Goal: Task Accomplishment & Management: Complete application form

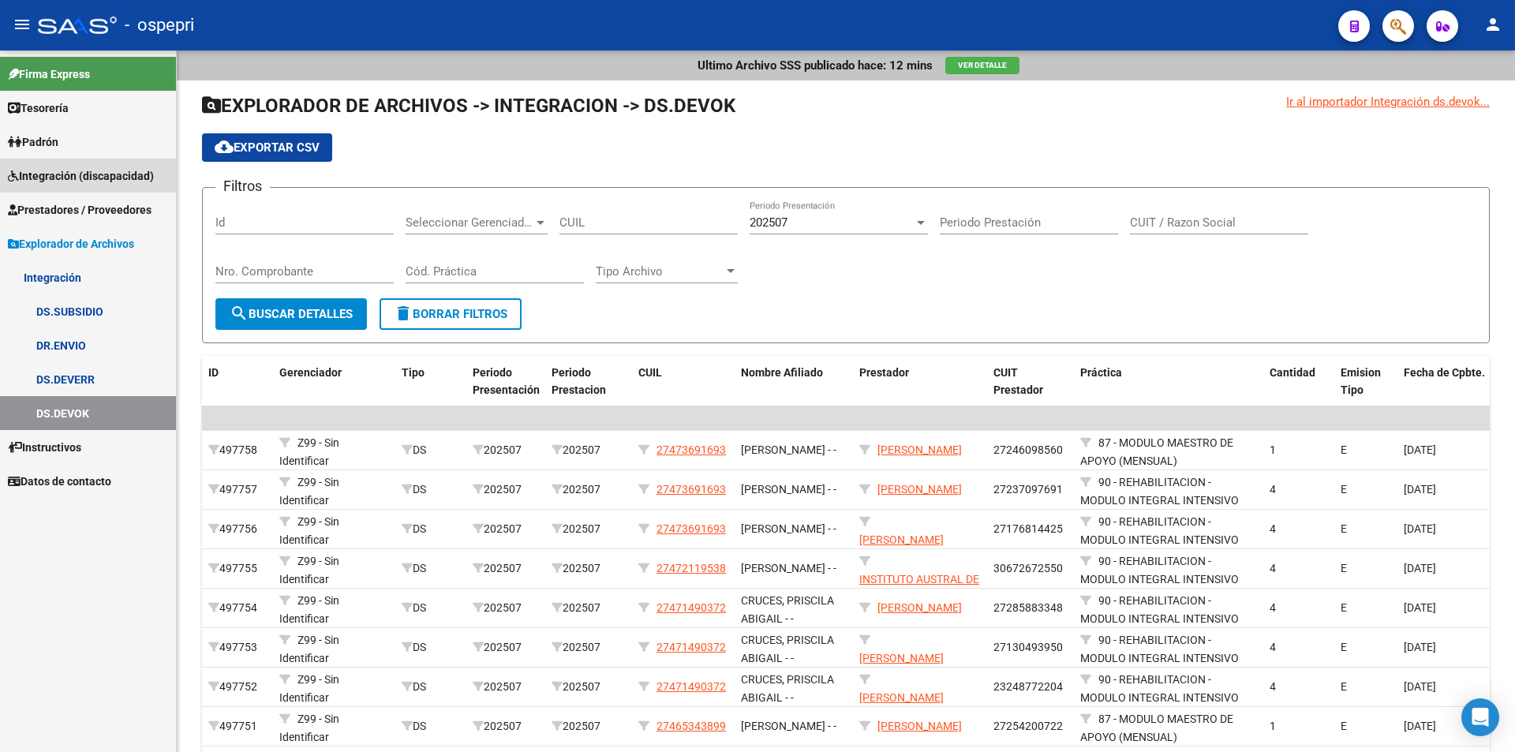
click at [59, 173] on span "Integración (discapacidad)" at bounding box center [81, 175] width 146 height 17
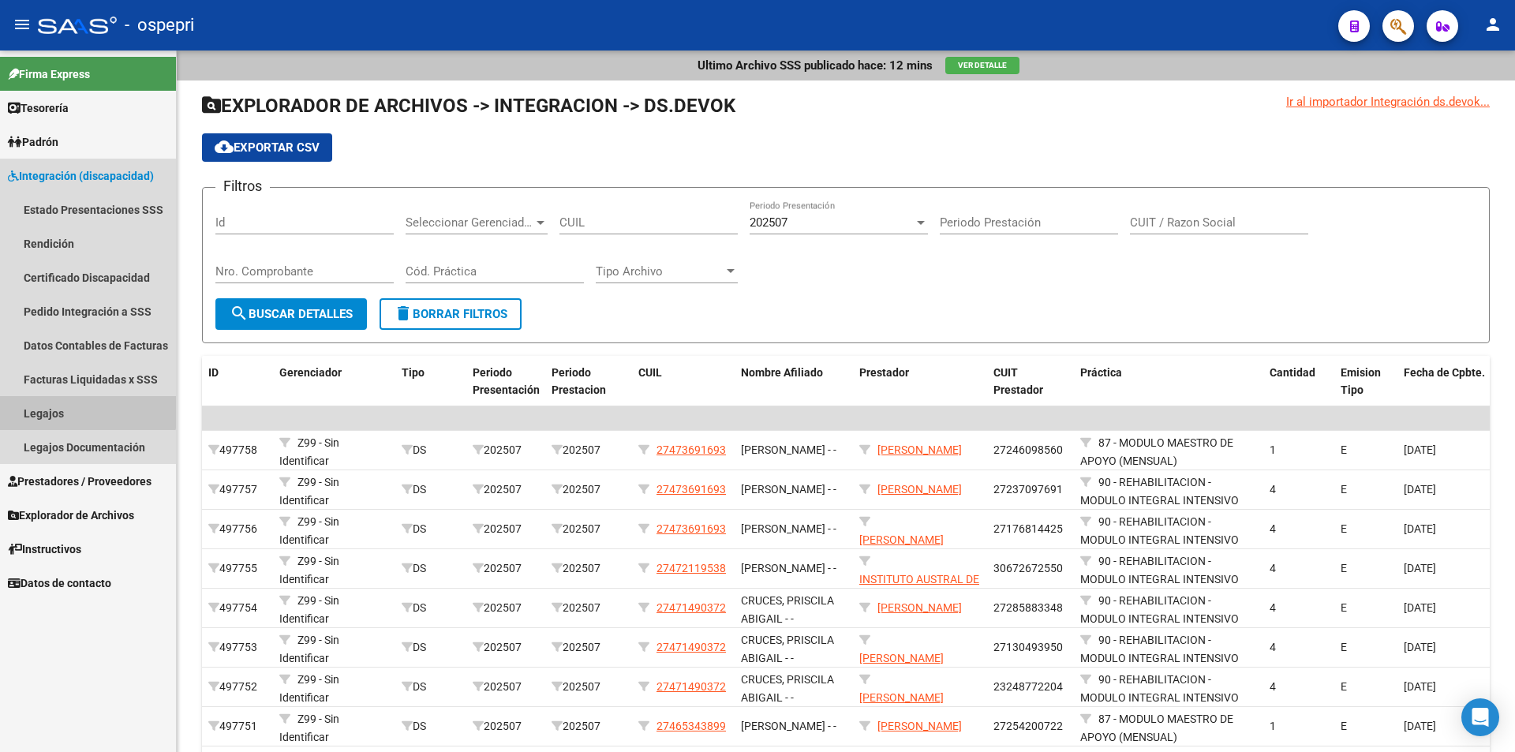
click at [73, 406] on link "Legajos" at bounding box center [88, 413] width 176 height 34
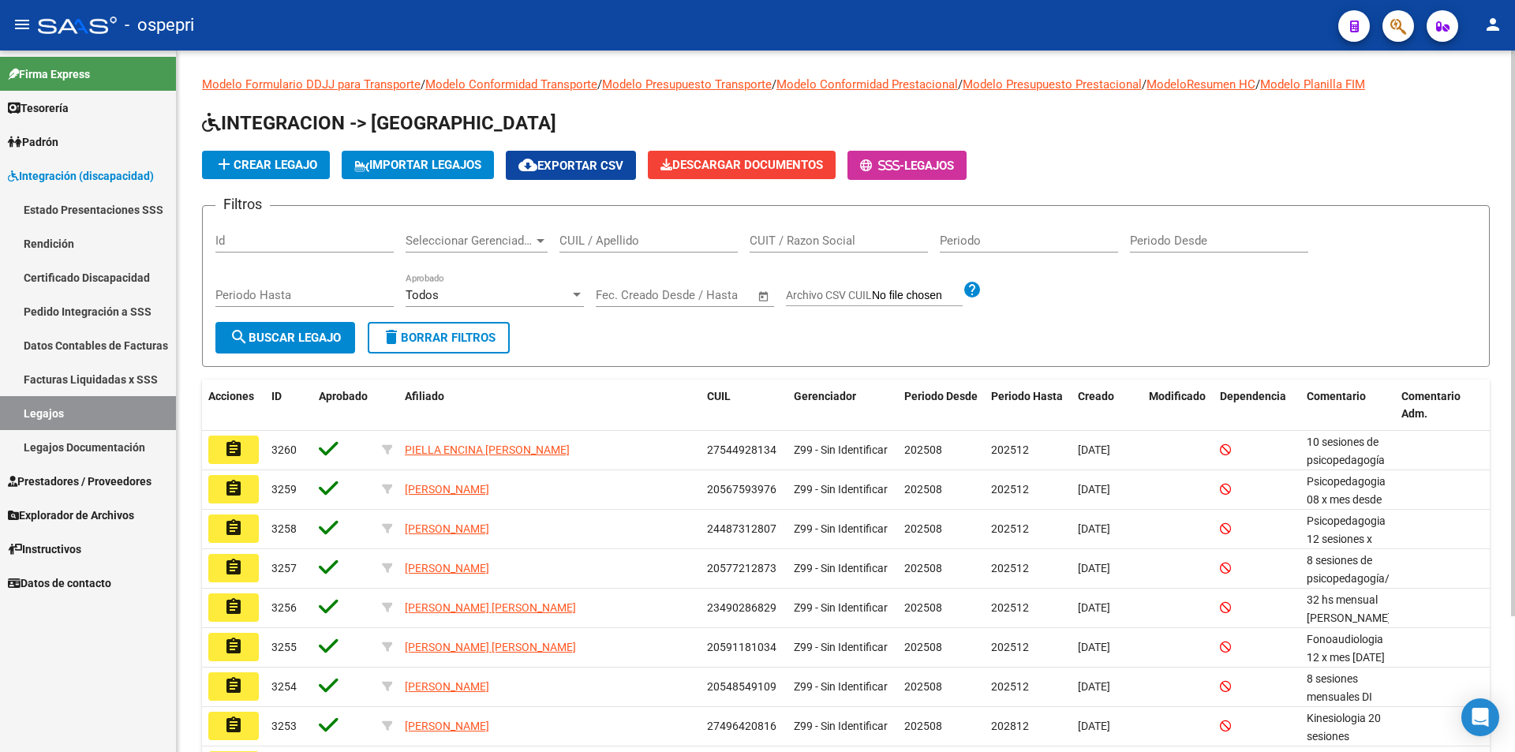
drag, startPoint x: 604, startPoint y: 233, endPoint x: 579, endPoint y: 249, distance: 30.2
click at [604, 243] on input "CUIL / Apellido" at bounding box center [648, 241] width 178 height 14
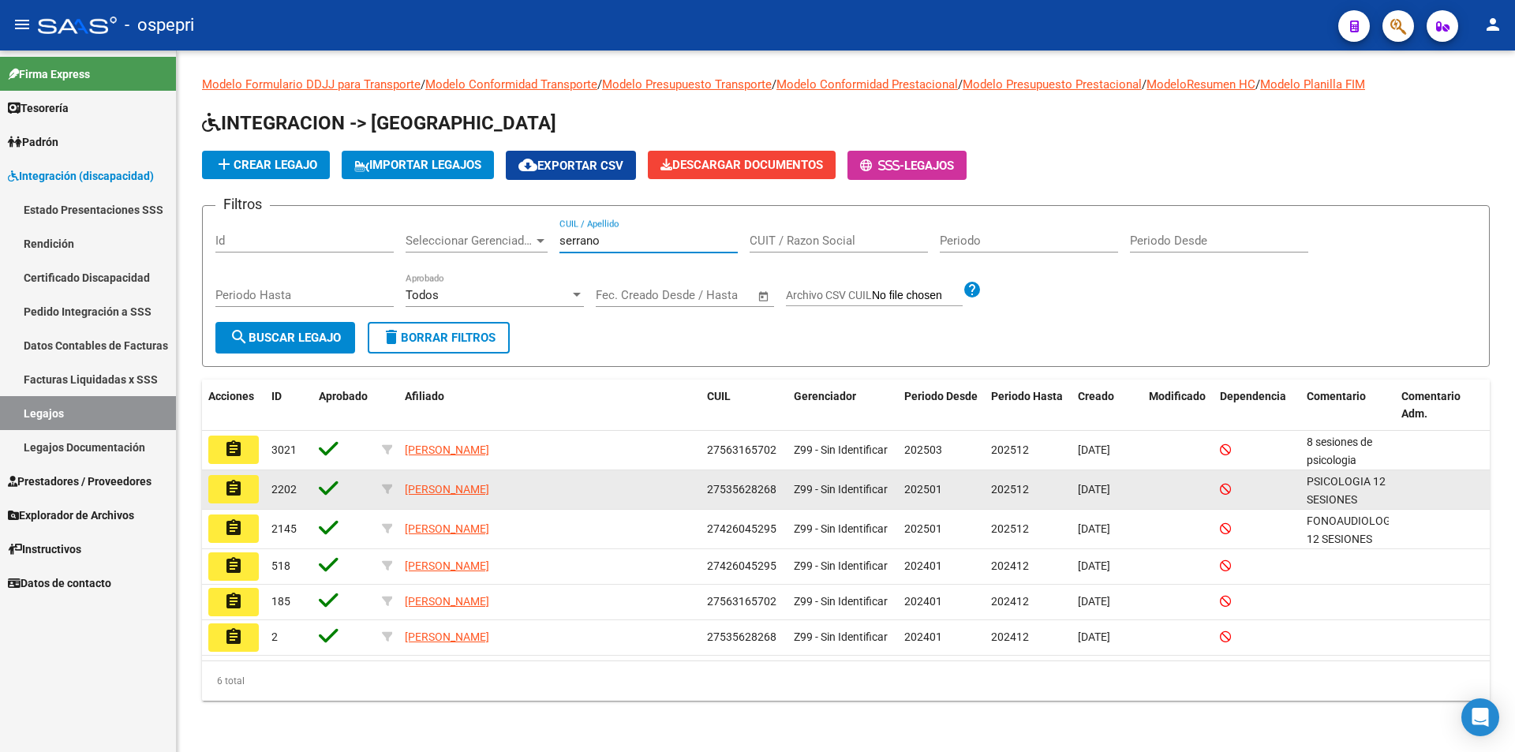
type input "serrano"
click at [236, 486] on mat-icon "assignment" at bounding box center [233, 488] width 19 height 19
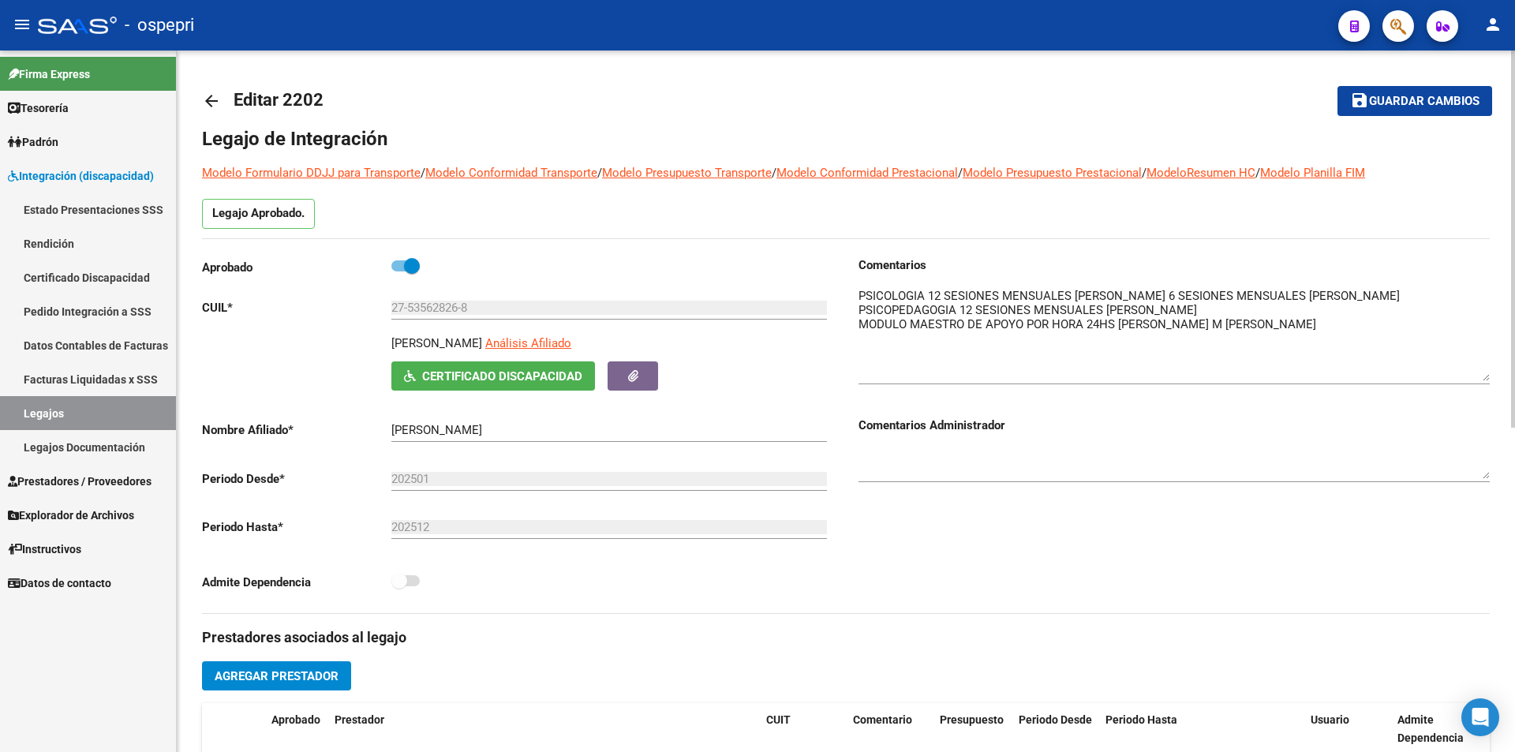
drag, startPoint x: 1487, startPoint y: 316, endPoint x: 1487, endPoint y: 379, distance: 62.3
click at [1487, 379] on textarea at bounding box center [1173, 334] width 631 height 94
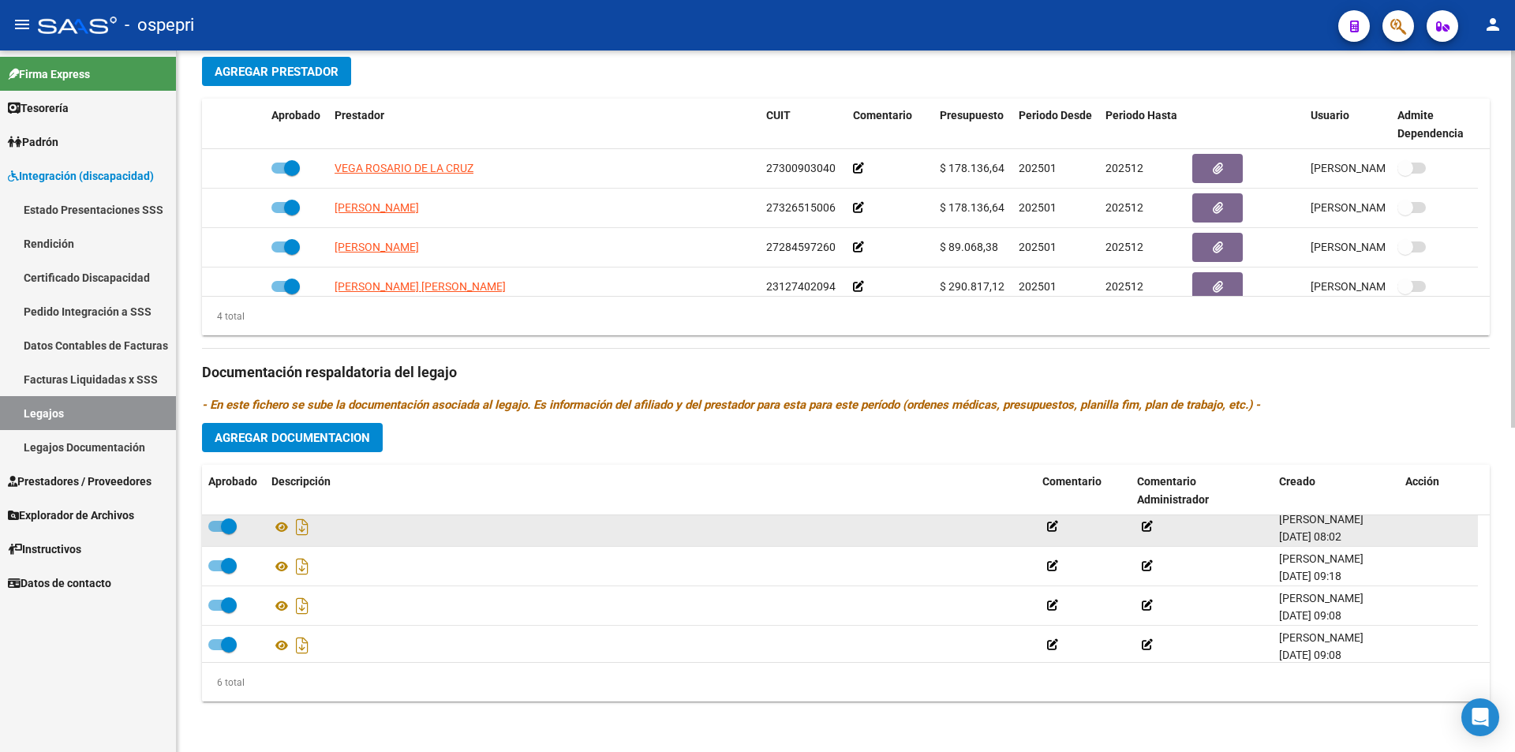
scroll to position [95, 0]
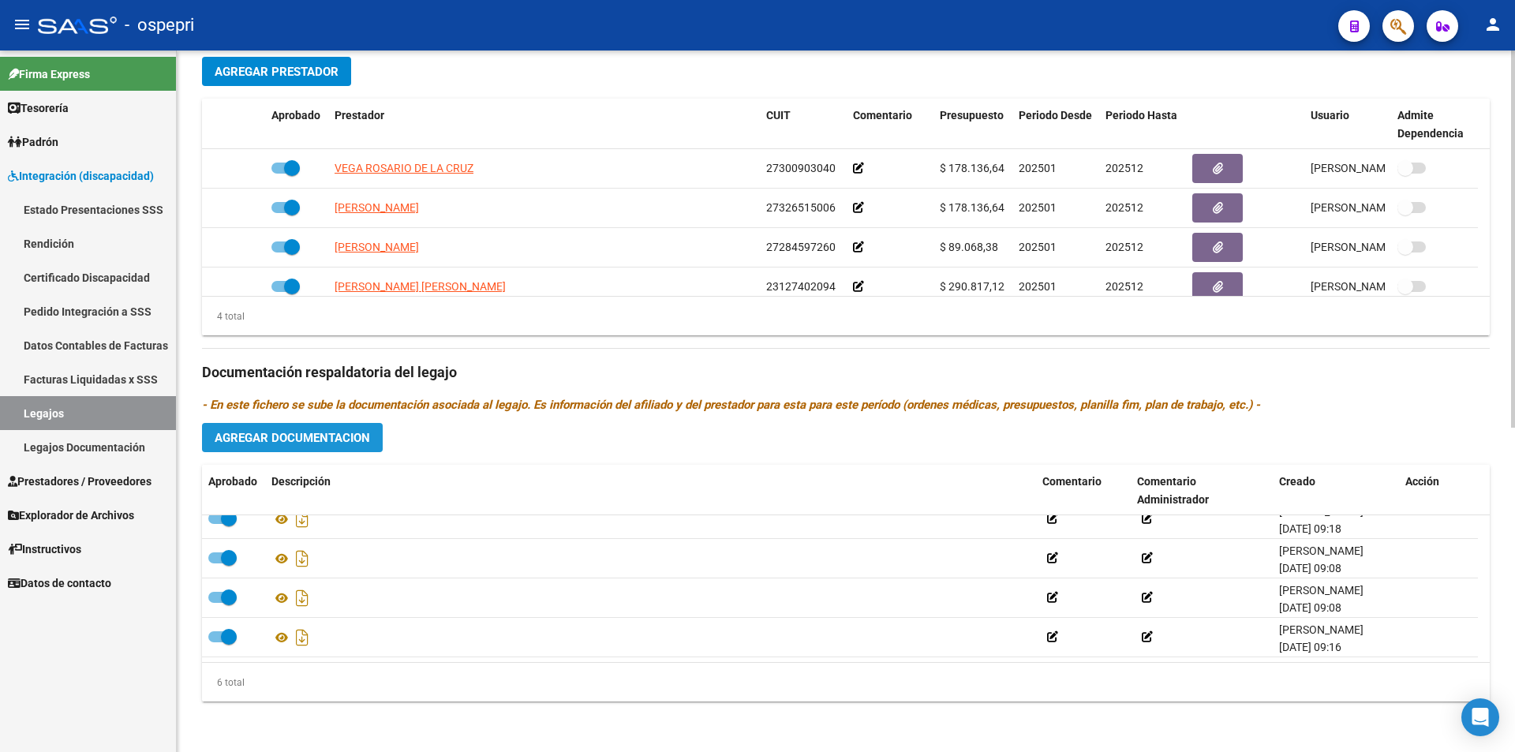
click at [284, 436] on span "Agregar Documentacion" at bounding box center [292, 438] width 155 height 14
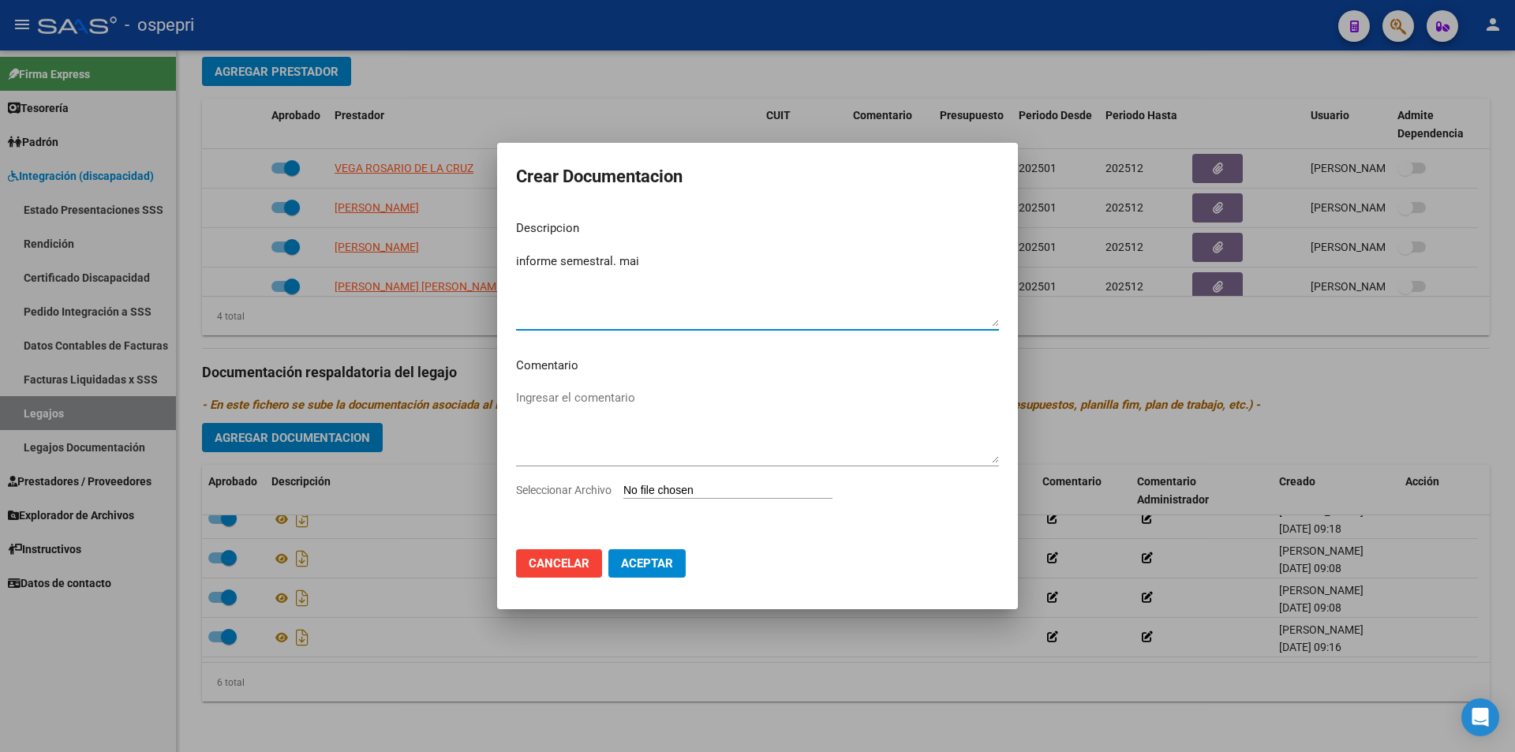
type textarea "informe semestral. mai"
click at [703, 484] on input "Seleccionar Archivo" at bounding box center [727, 491] width 209 height 15
type input "C:\fakepath\informe semestral.pdf"
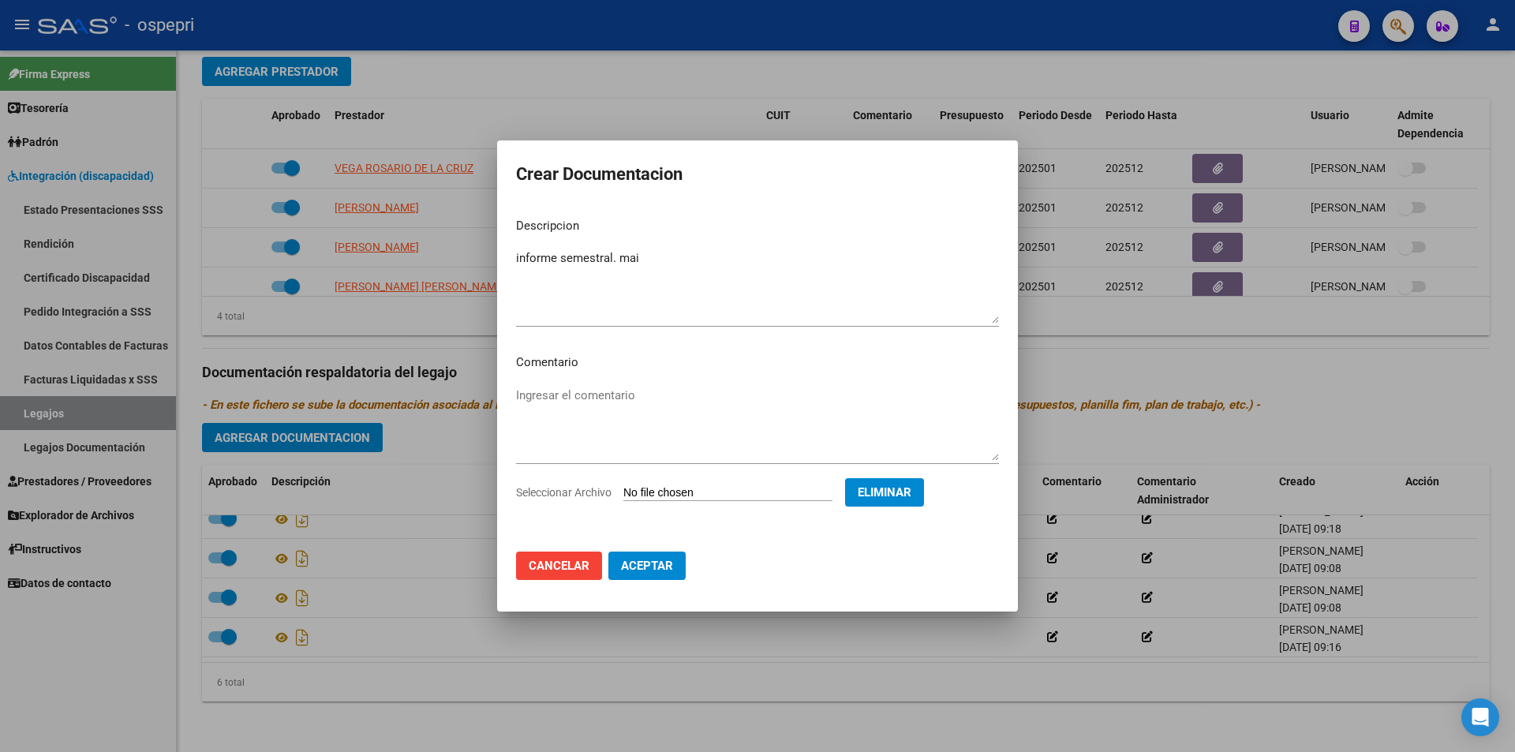
click at [658, 562] on span "Aceptar" at bounding box center [647, 566] width 52 height 14
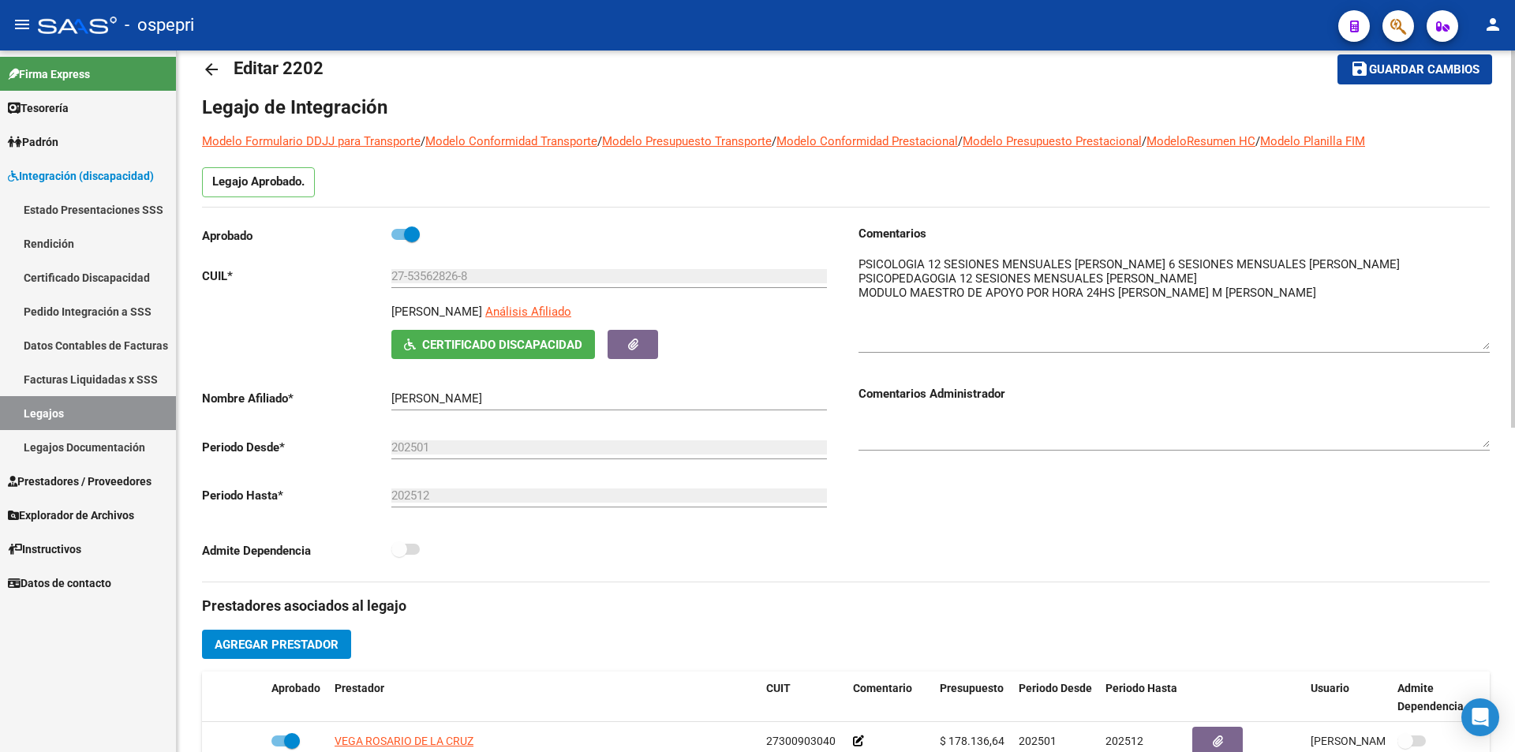
scroll to position [0, 0]
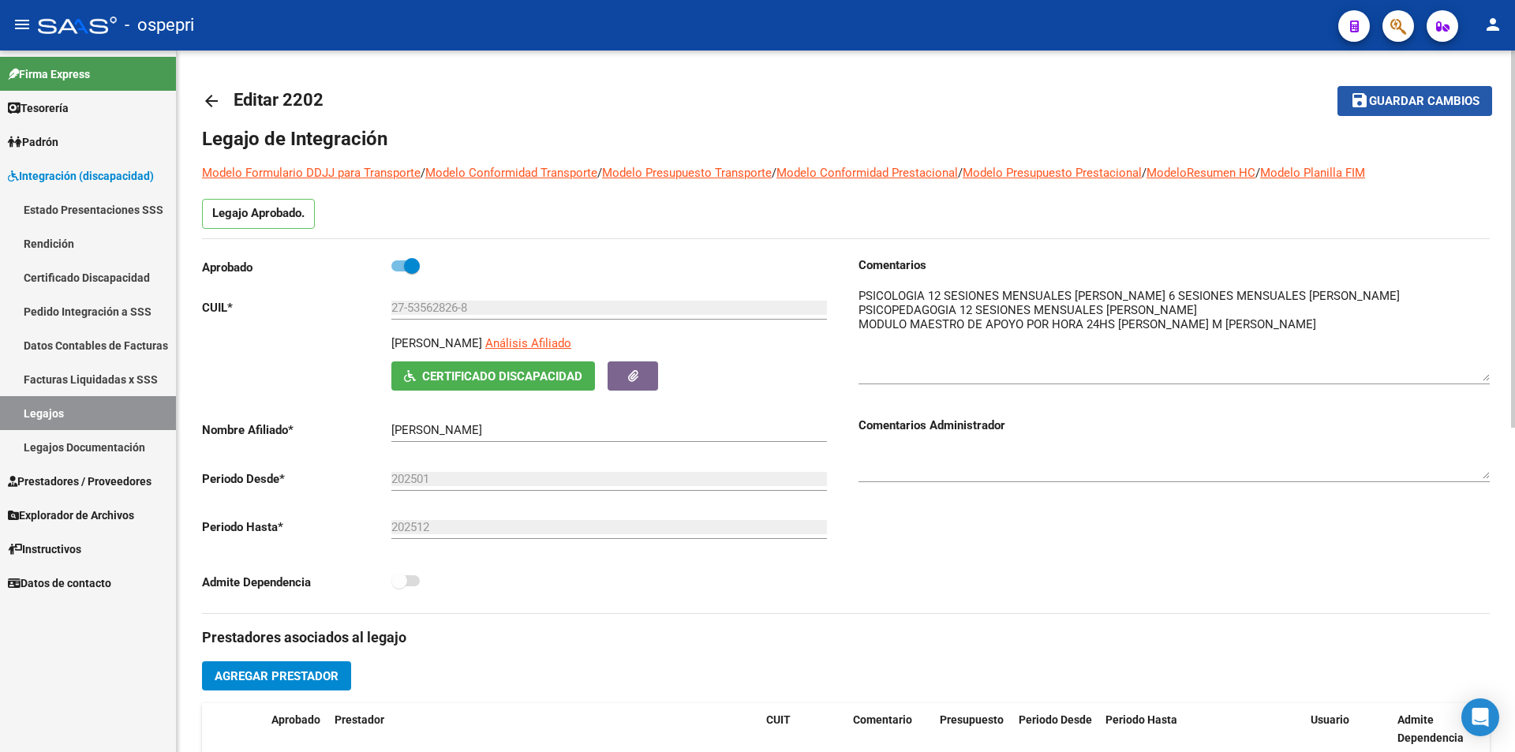
click at [1448, 95] on span "Guardar cambios" at bounding box center [1424, 102] width 110 height 14
